Goal: Register for event/course

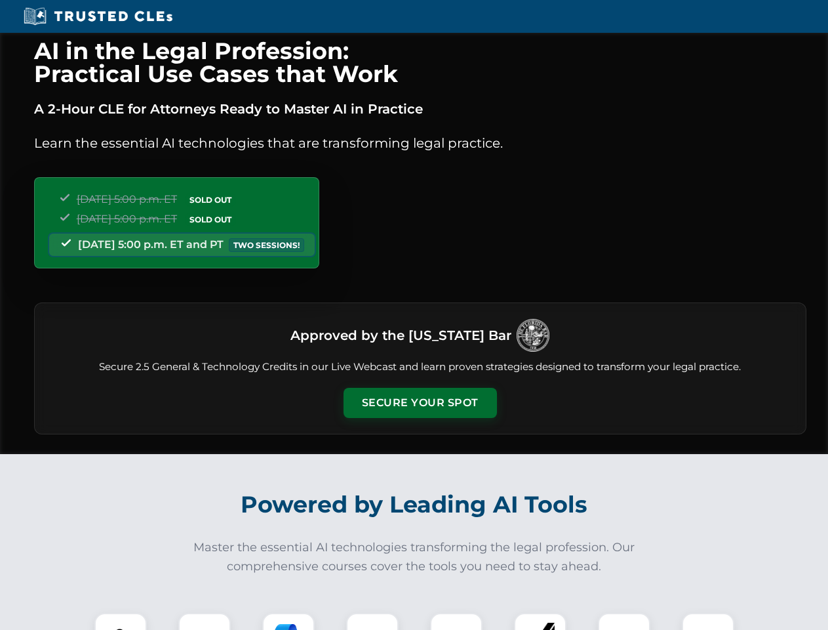
click at [420, 403] on button "Secure Your Spot" at bounding box center [420, 403] width 153 height 30
click at [121, 621] on img at bounding box center [121, 639] width 38 height 38
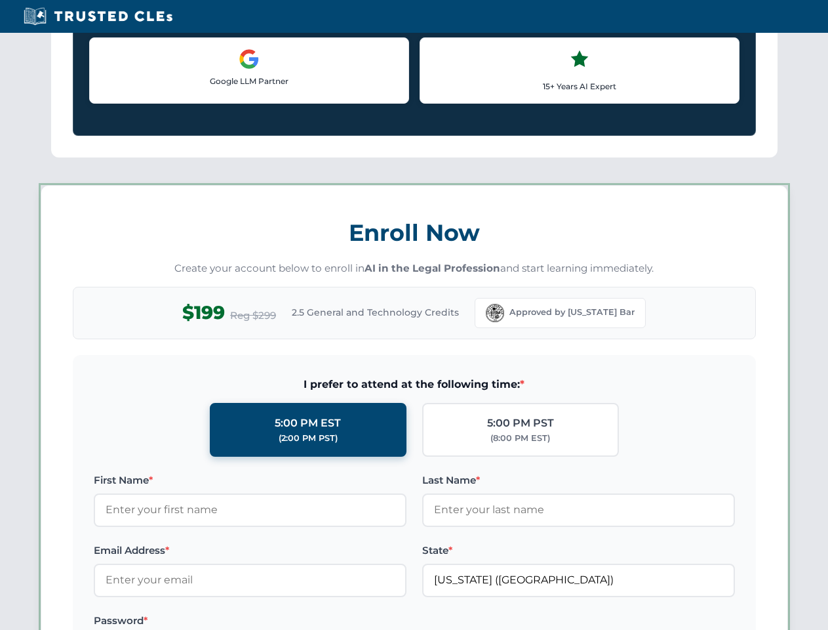
click at [289, 621] on label "Password *" at bounding box center [250, 620] width 313 height 16
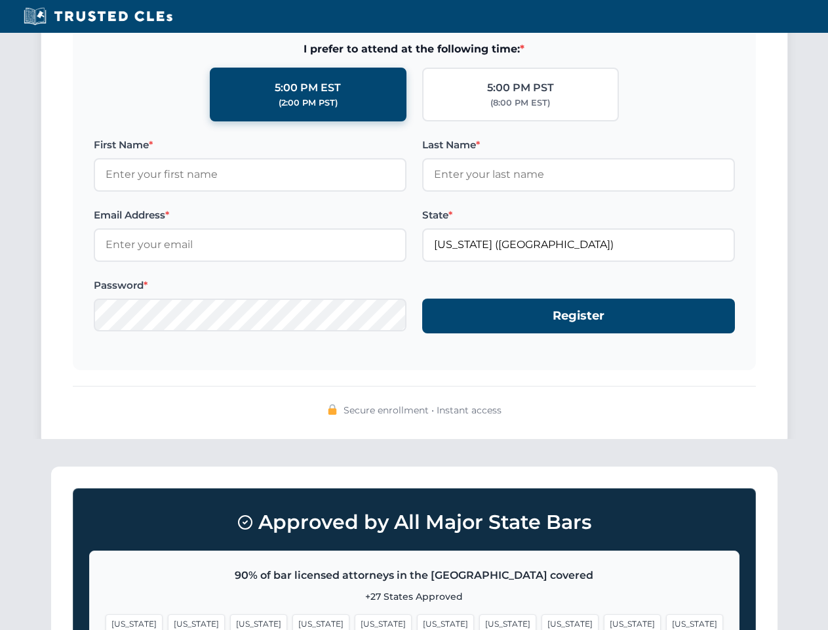
click at [604, 621] on span "[US_STATE]" at bounding box center [632, 623] width 57 height 19
